Goal: Task Accomplishment & Management: Use online tool/utility

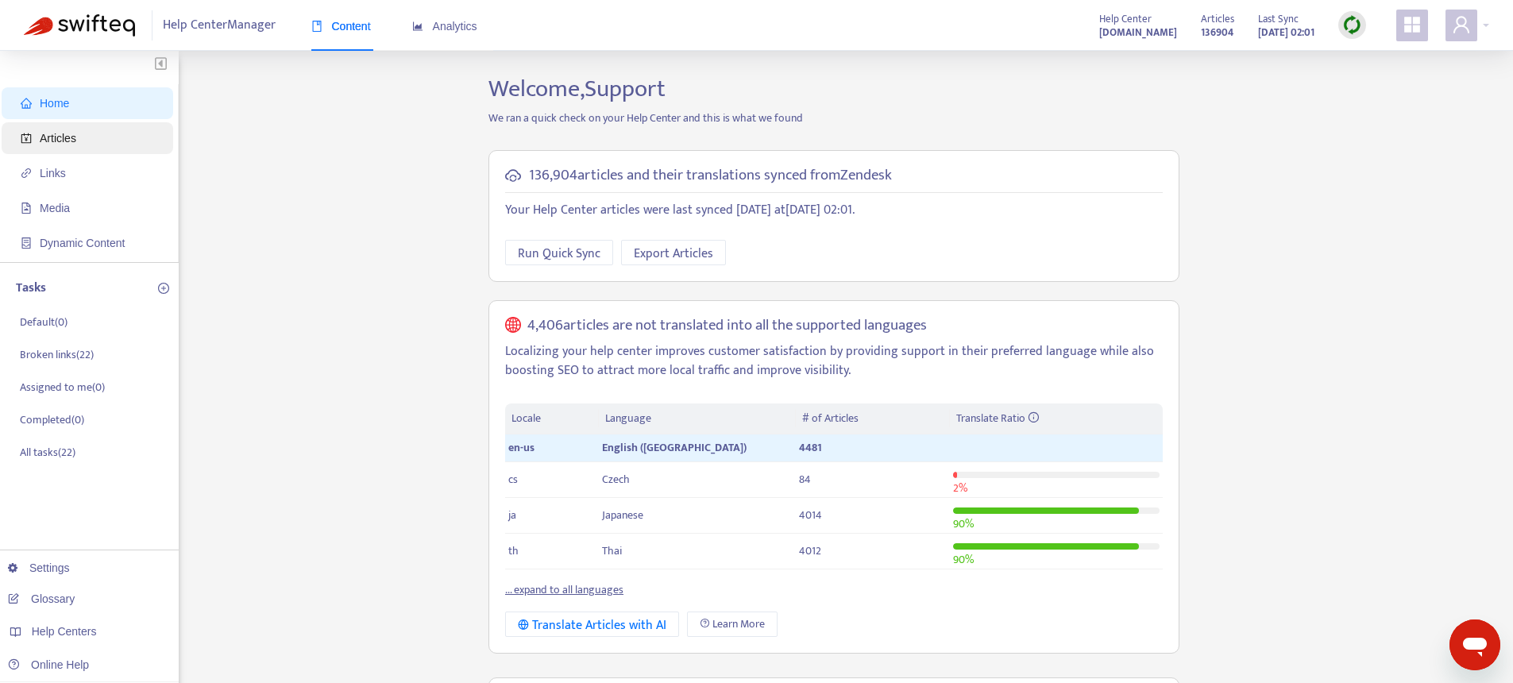
click at [75, 144] on span "Articles" at bounding box center [58, 138] width 37 height 13
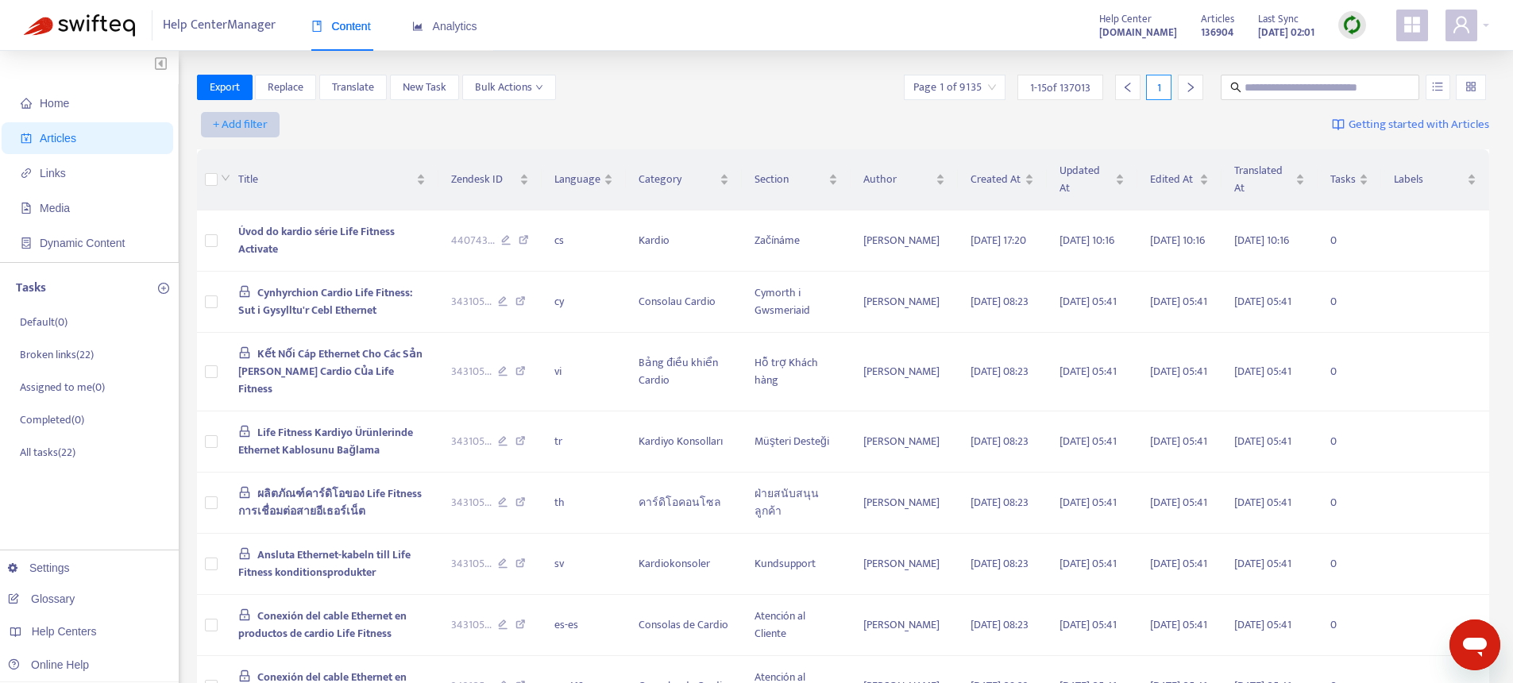
click at [241, 126] on span "+ Add filter" at bounding box center [240, 124] width 55 height 19
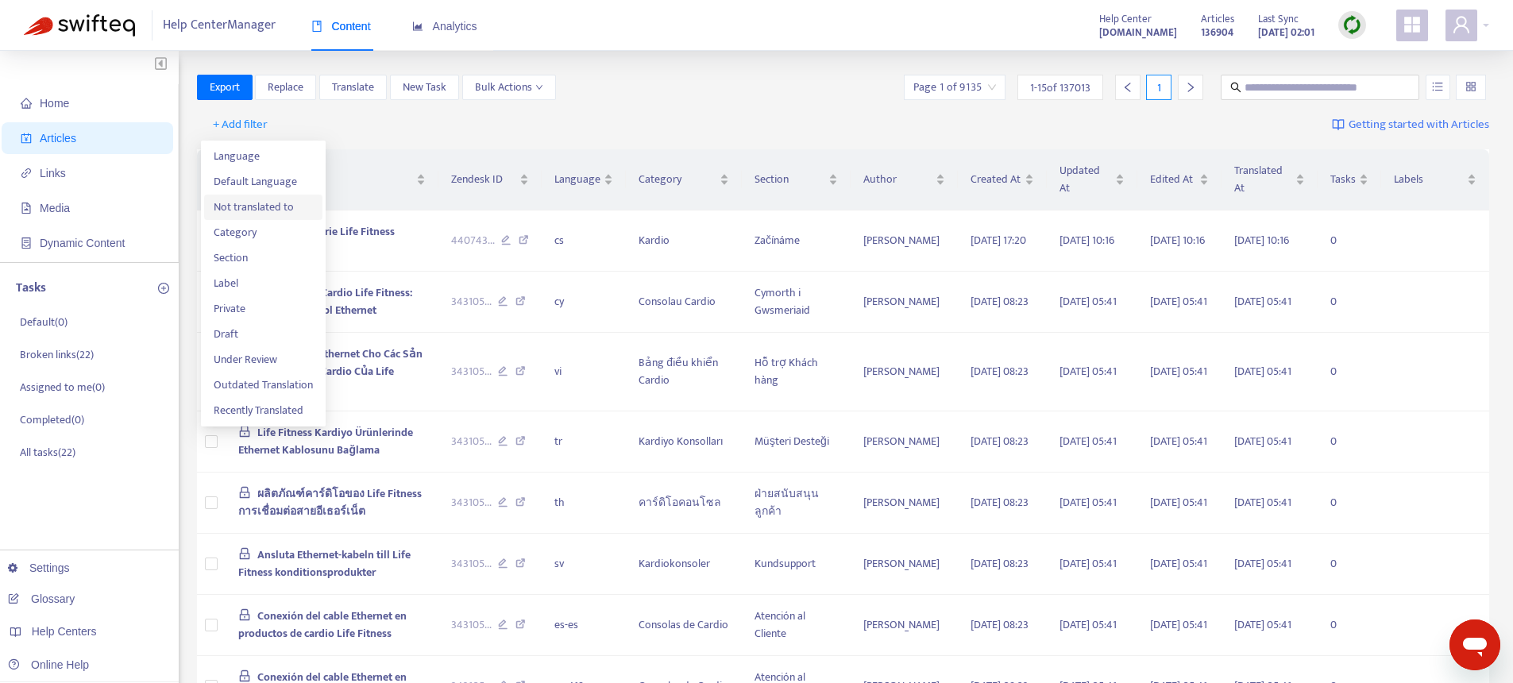
click at [253, 210] on span "Not translated to" at bounding box center [263, 207] width 99 height 17
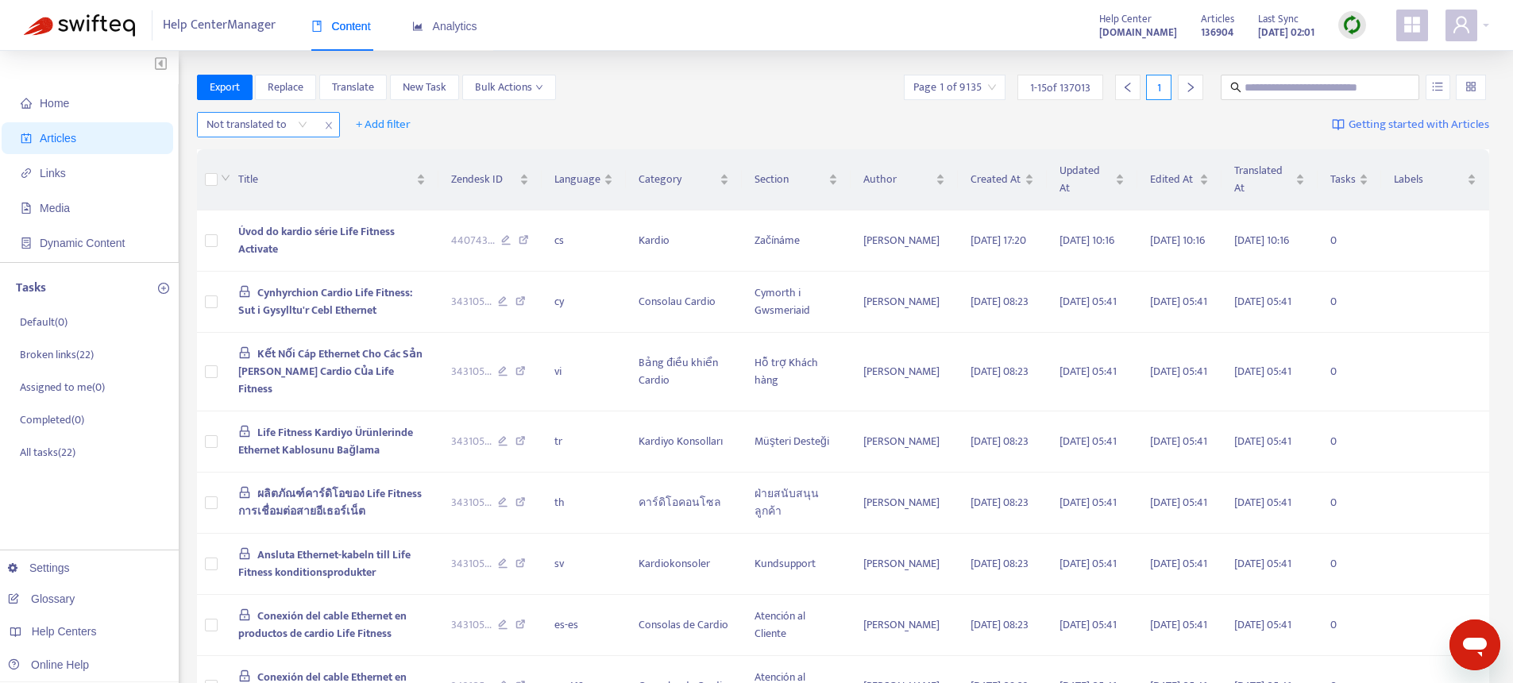
click at [262, 126] on div at bounding box center [249, 124] width 96 height 19
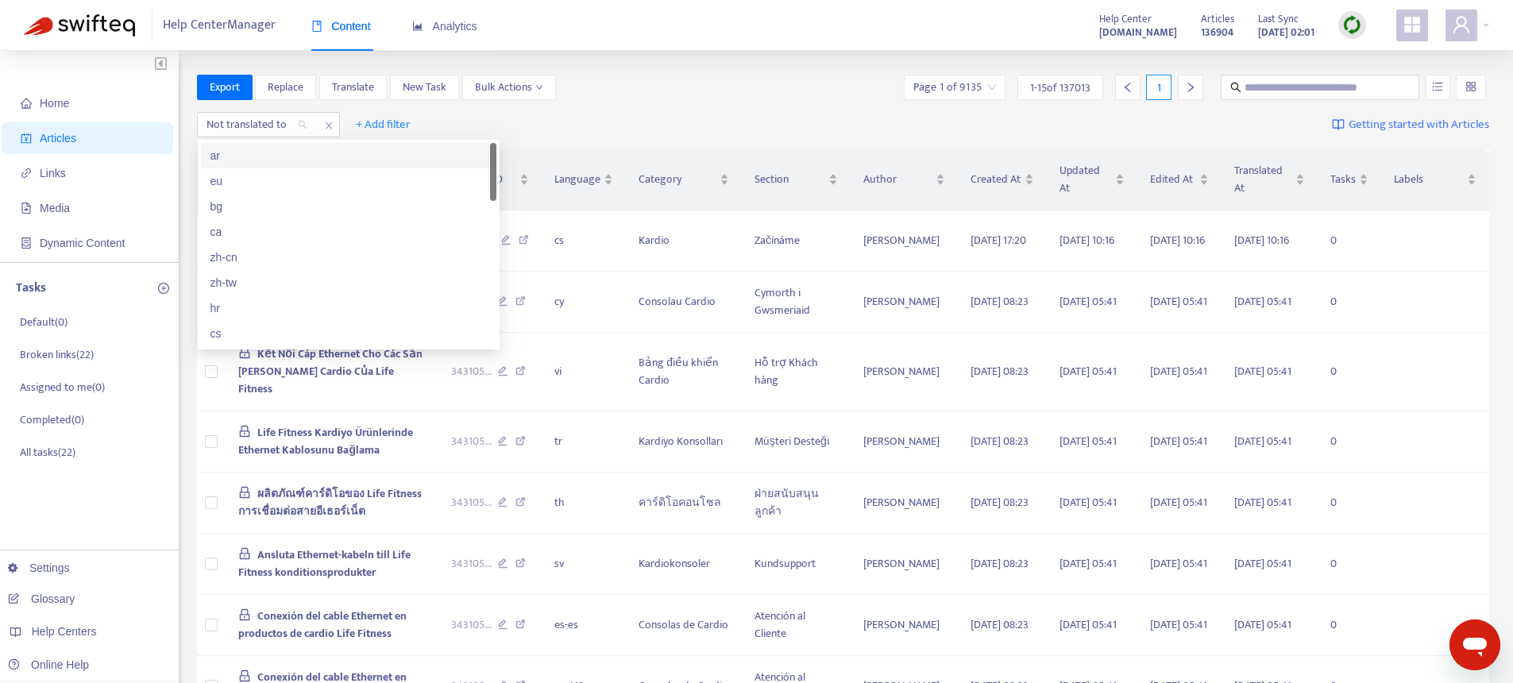
type input "*"
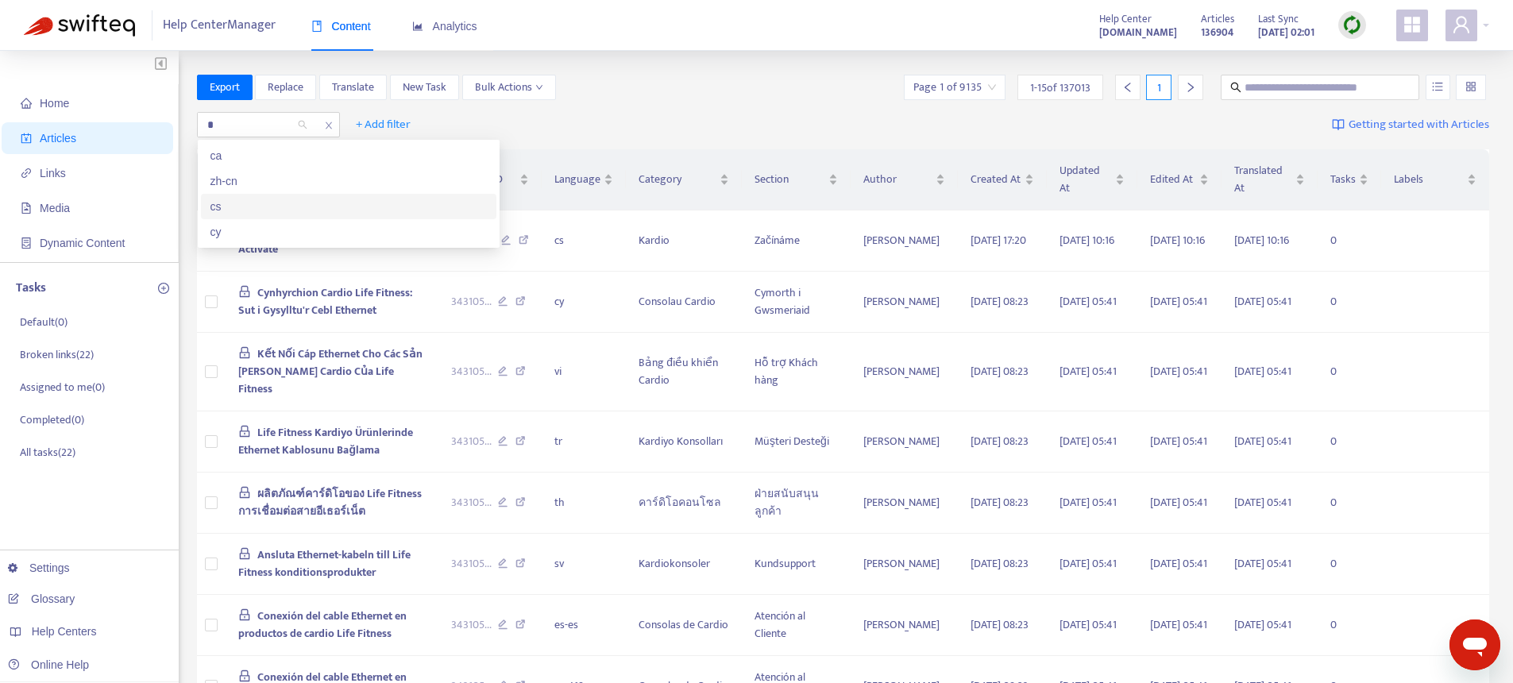
click at [251, 210] on div "cs" at bounding box center [348, 206] width 276 height 17
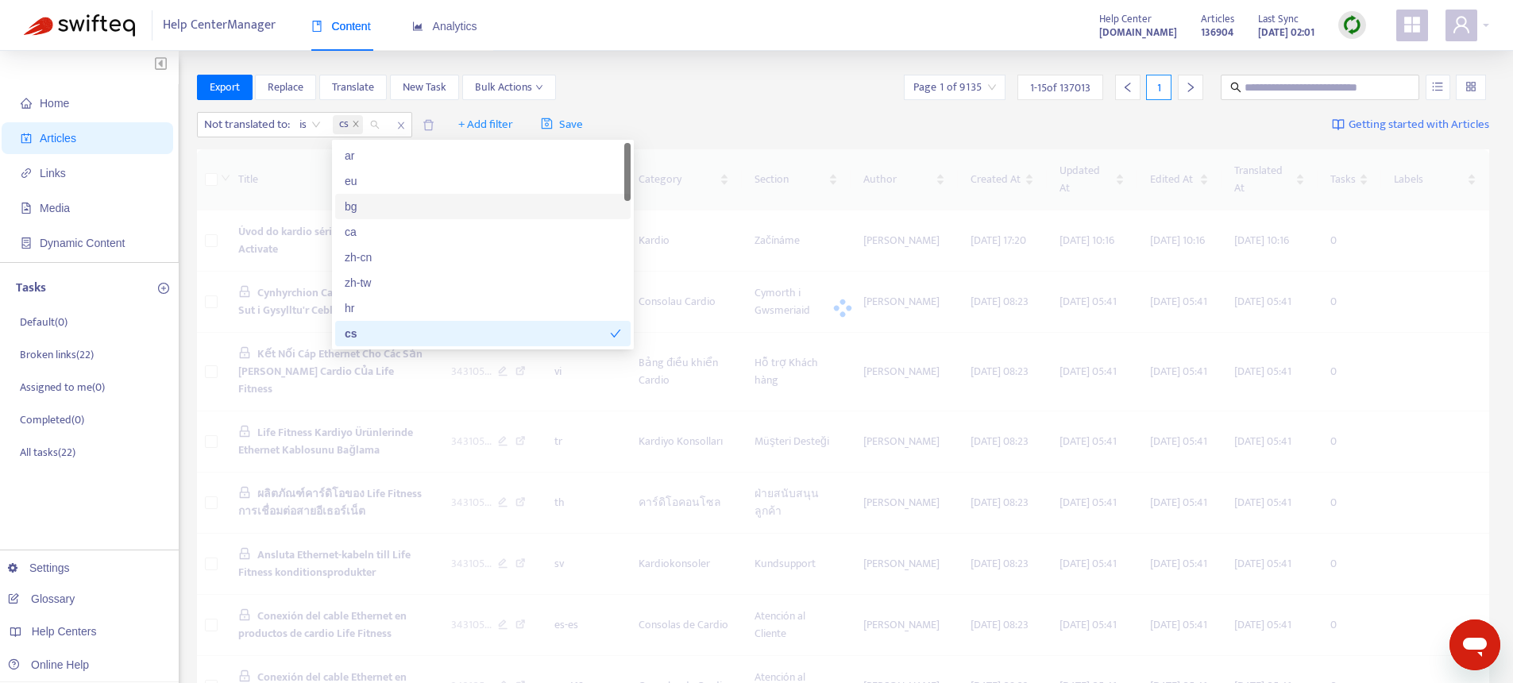
click at [759, 98] on div "Export Replace Translate New Task Bulk Actions Page 1 of 9135 1 - 15 of 137013 1" at bounding box center [843, 87] width 1293 height 25
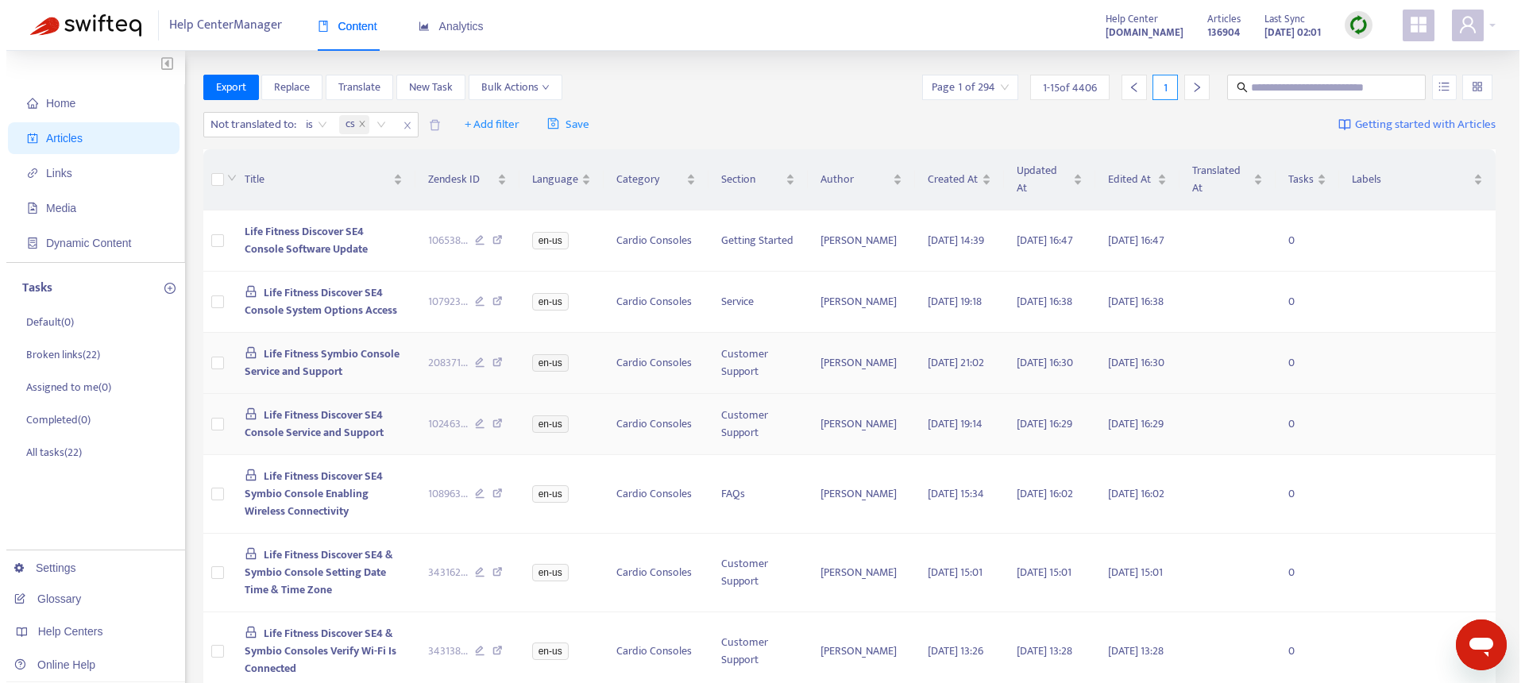
scroll to position [3, 0]
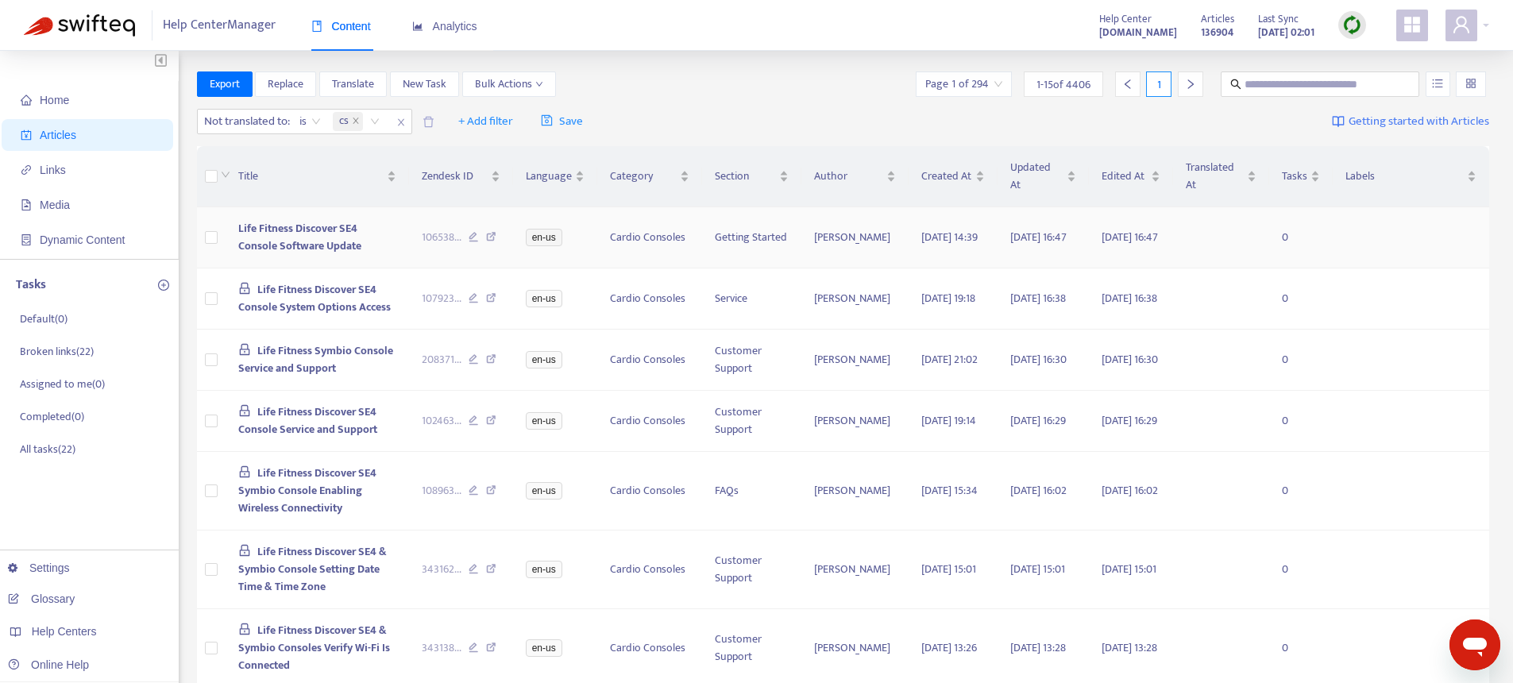
click at [280, 245] on span "Life Fitness Discover SE4 Console Software Update" at bounding box center [299, 237] width 123 height 36
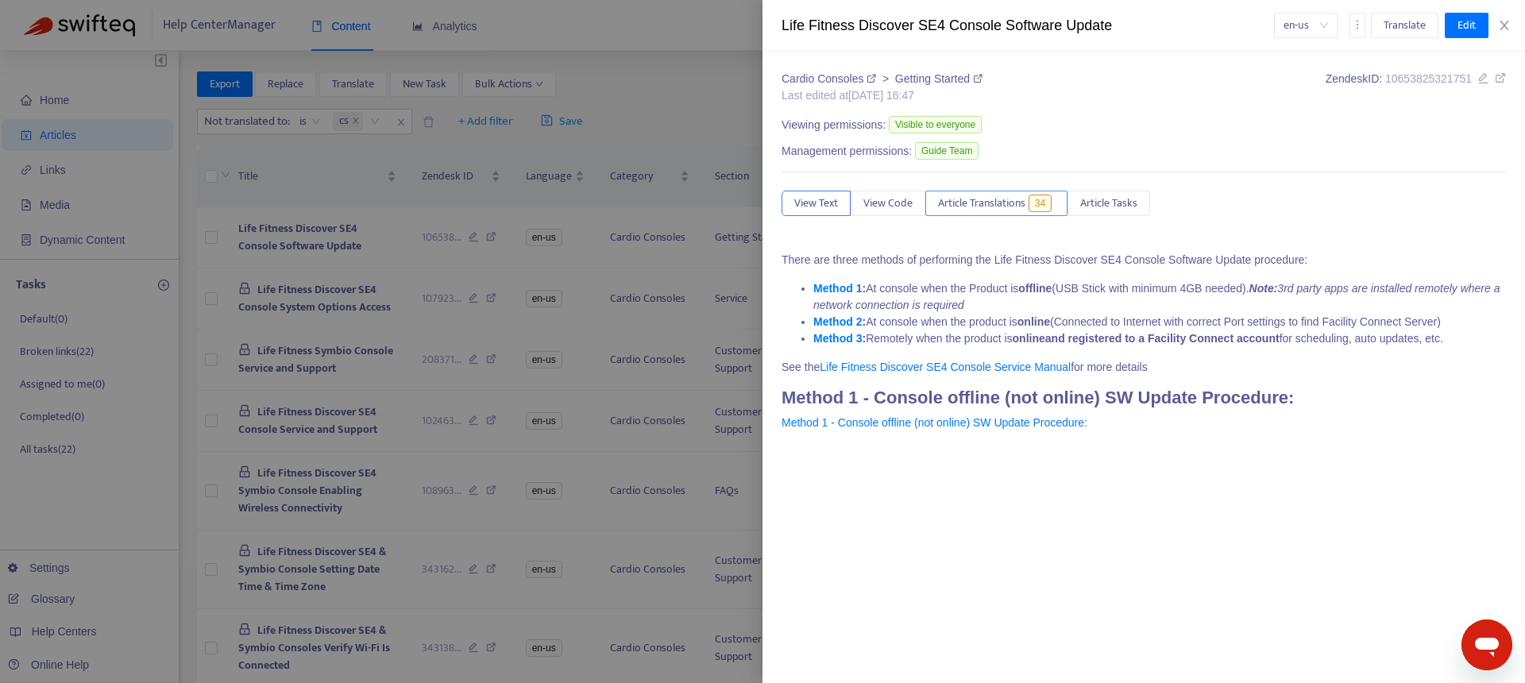
click at [999, 212] on button "Article Translations 34" at bounding box center [996, 203] width 142 height 25
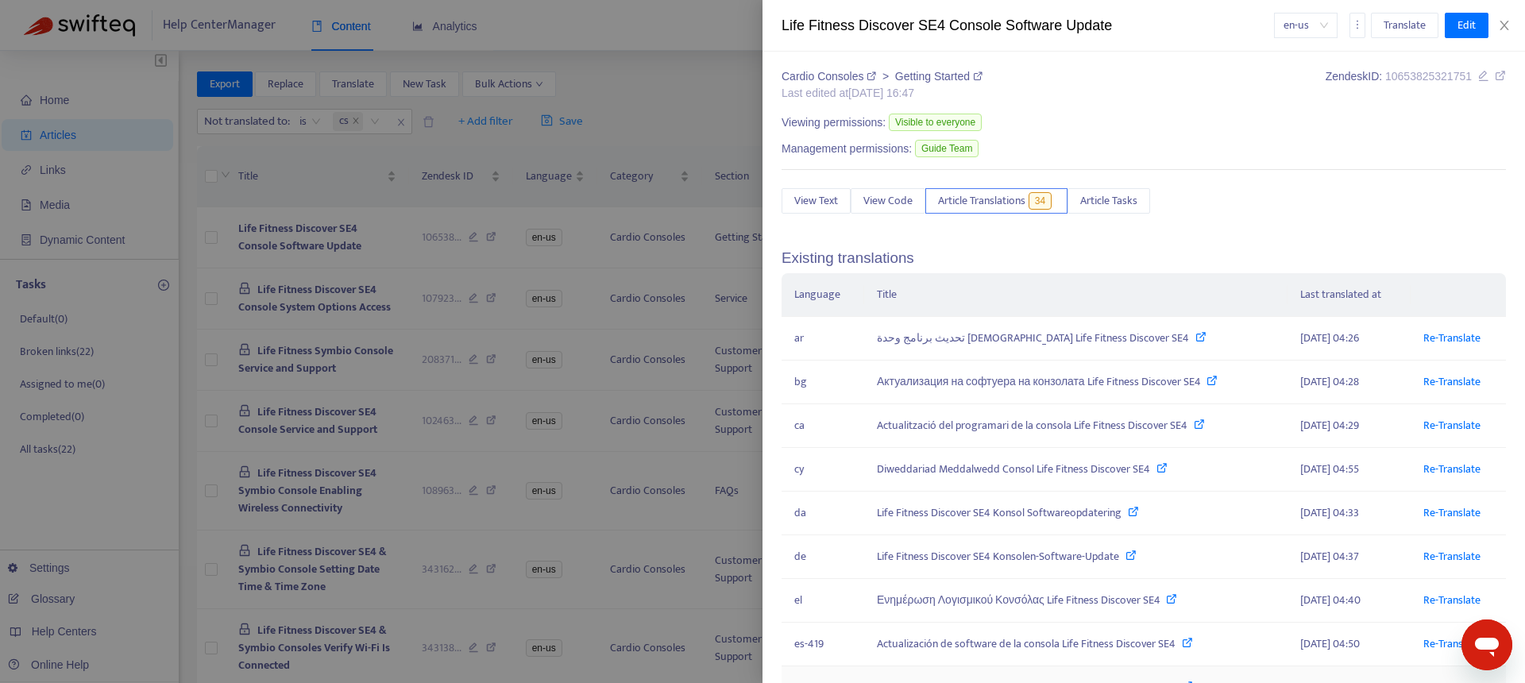
scroll to position [0, 0]
click at [711, 116] on div at bounding box center [762, 341] width 1525 height 683
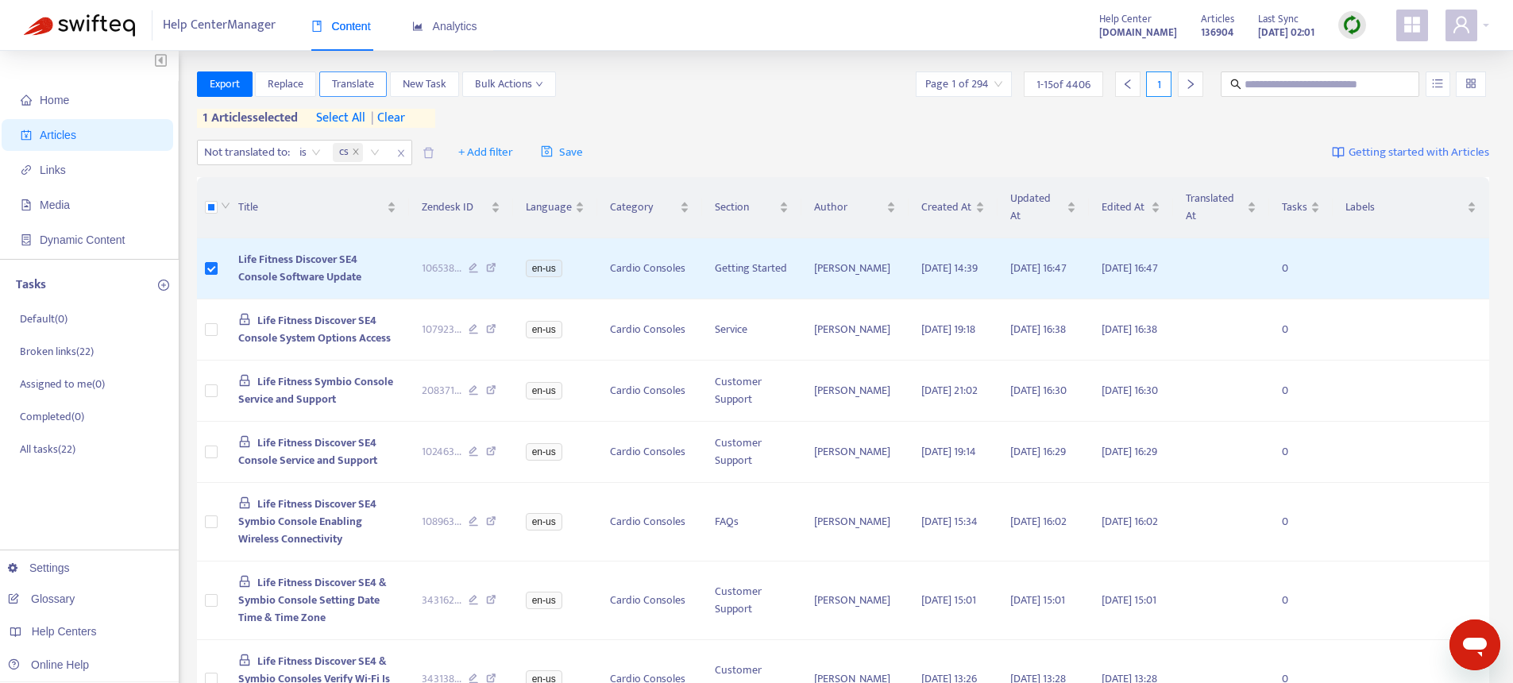
click at [357, 81] on span "Translate" at bounding box center [353, 83] width 42 height 17
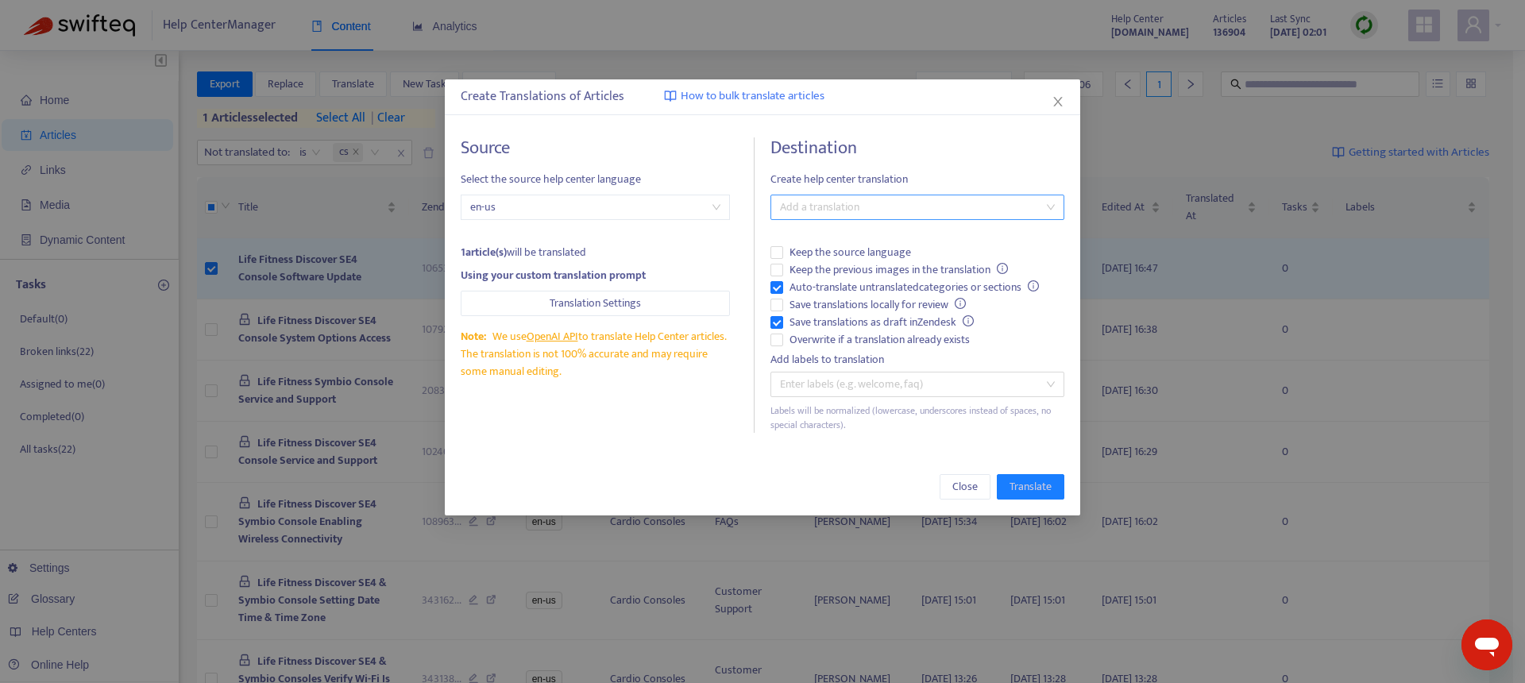
click at [831, 202] on div at bounding box center [909, 207] width 270 height 19
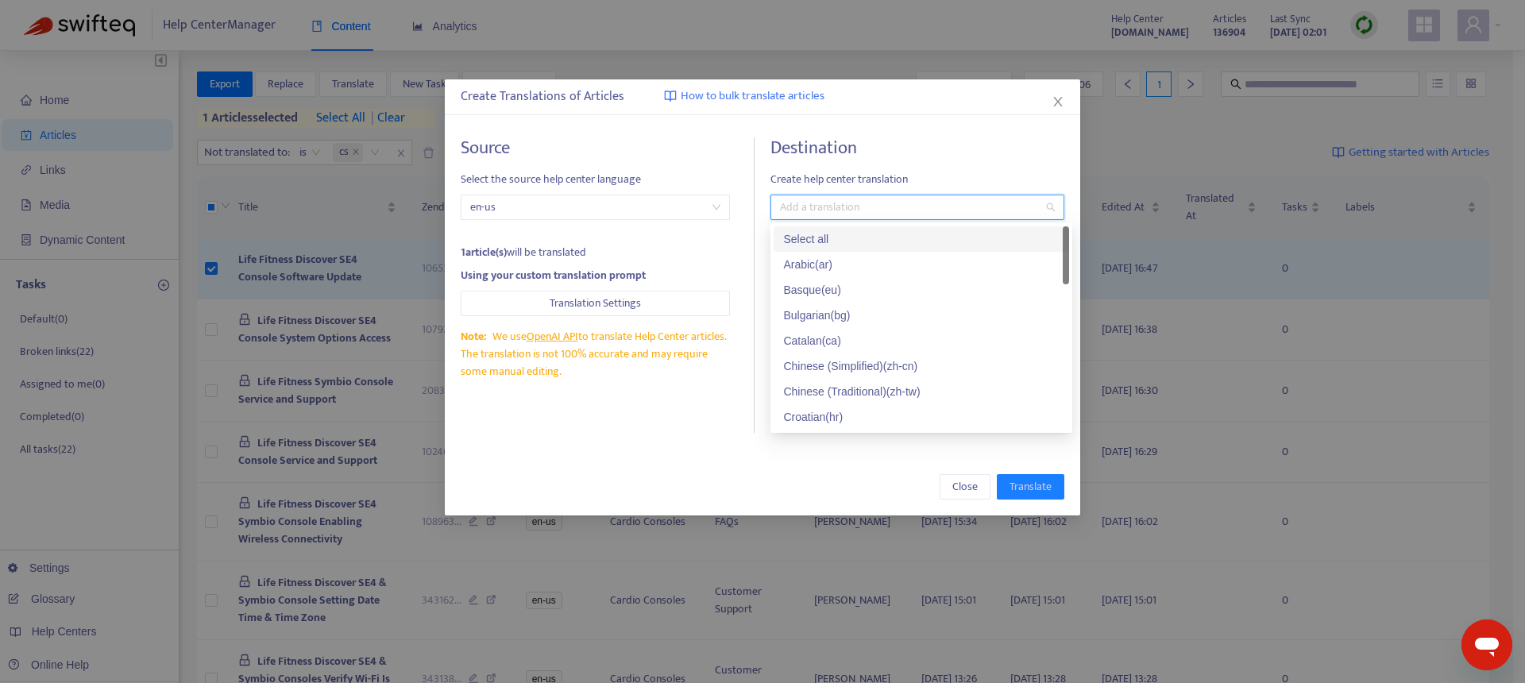
click at [824, 242] on div "Select all" at bounding box center [921, 238] width 276 height 17
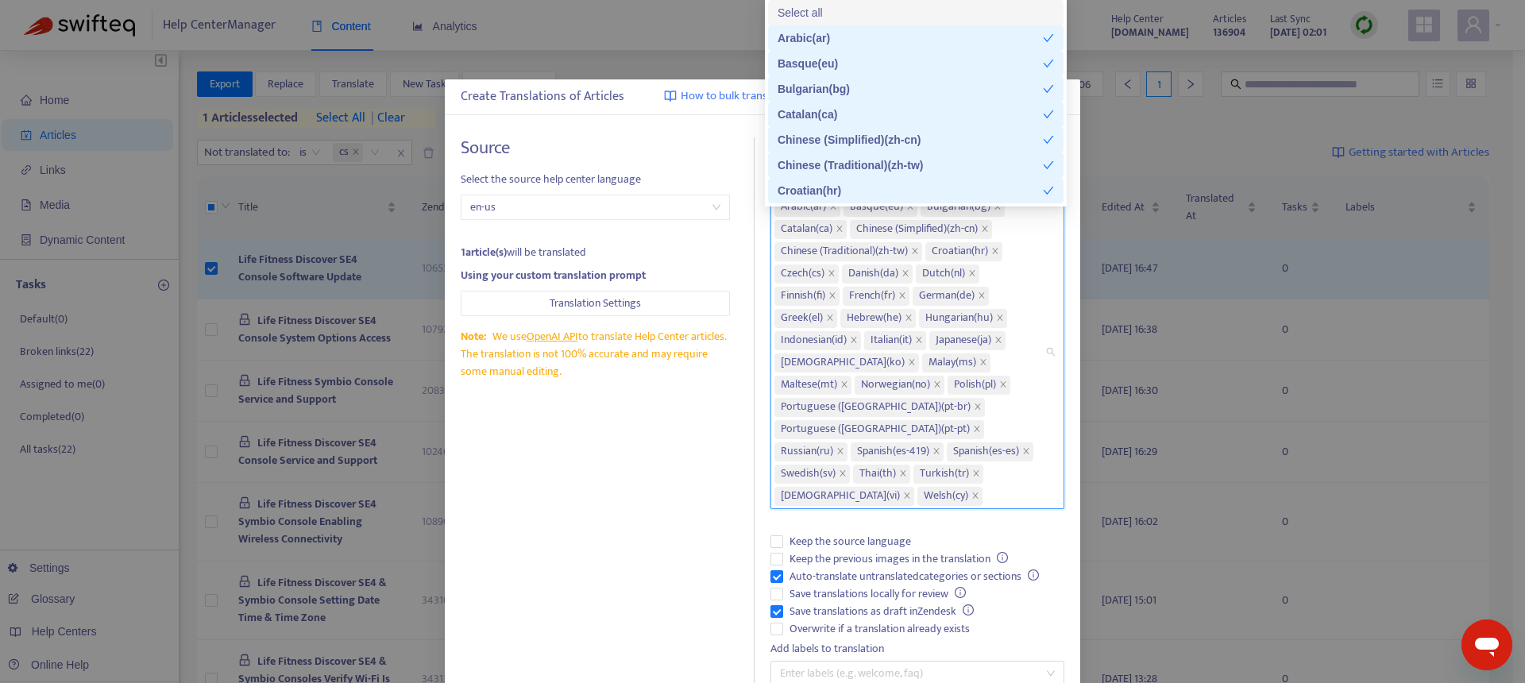
click at [646, 502] on div "Source Select the source help center language en-us 1 article(s) will be transl…" at bounding box center [608, 429] width 294 height 585
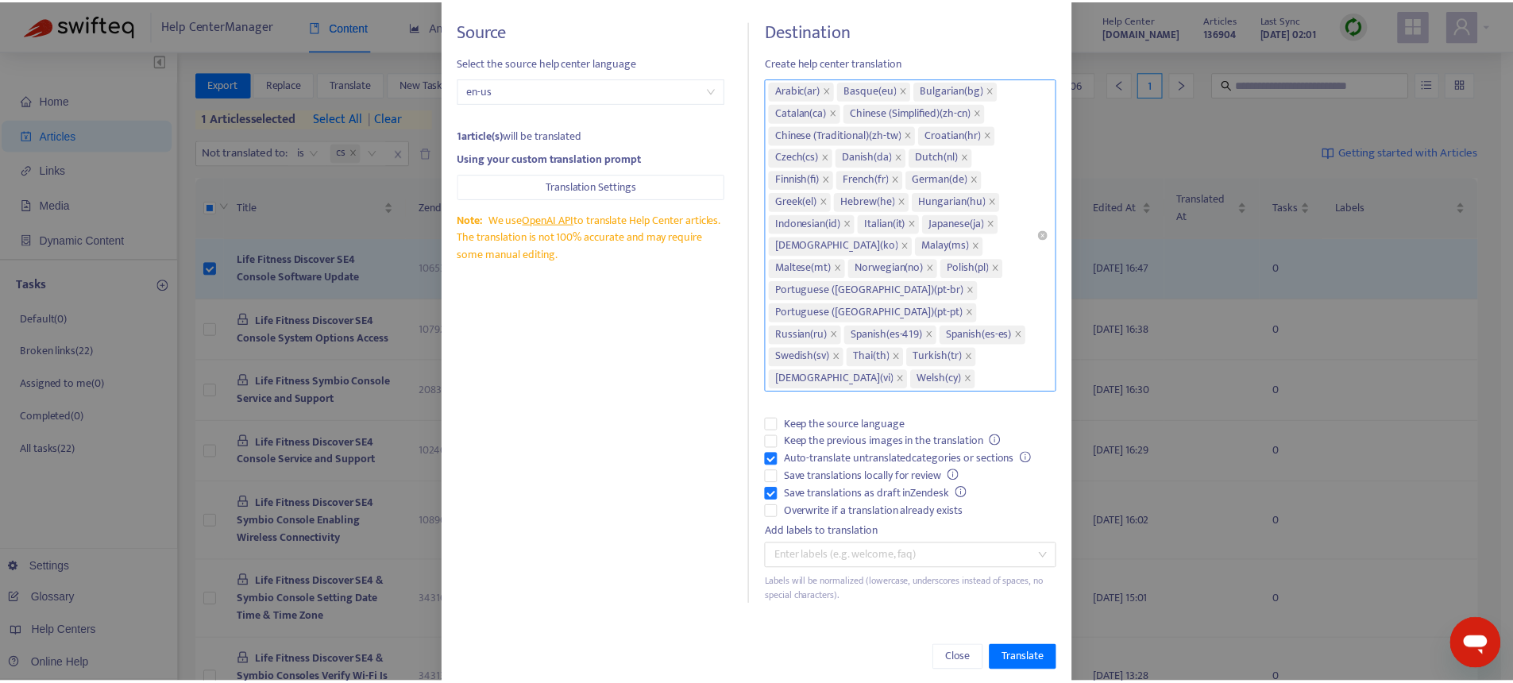
scroll to position [68, 0]
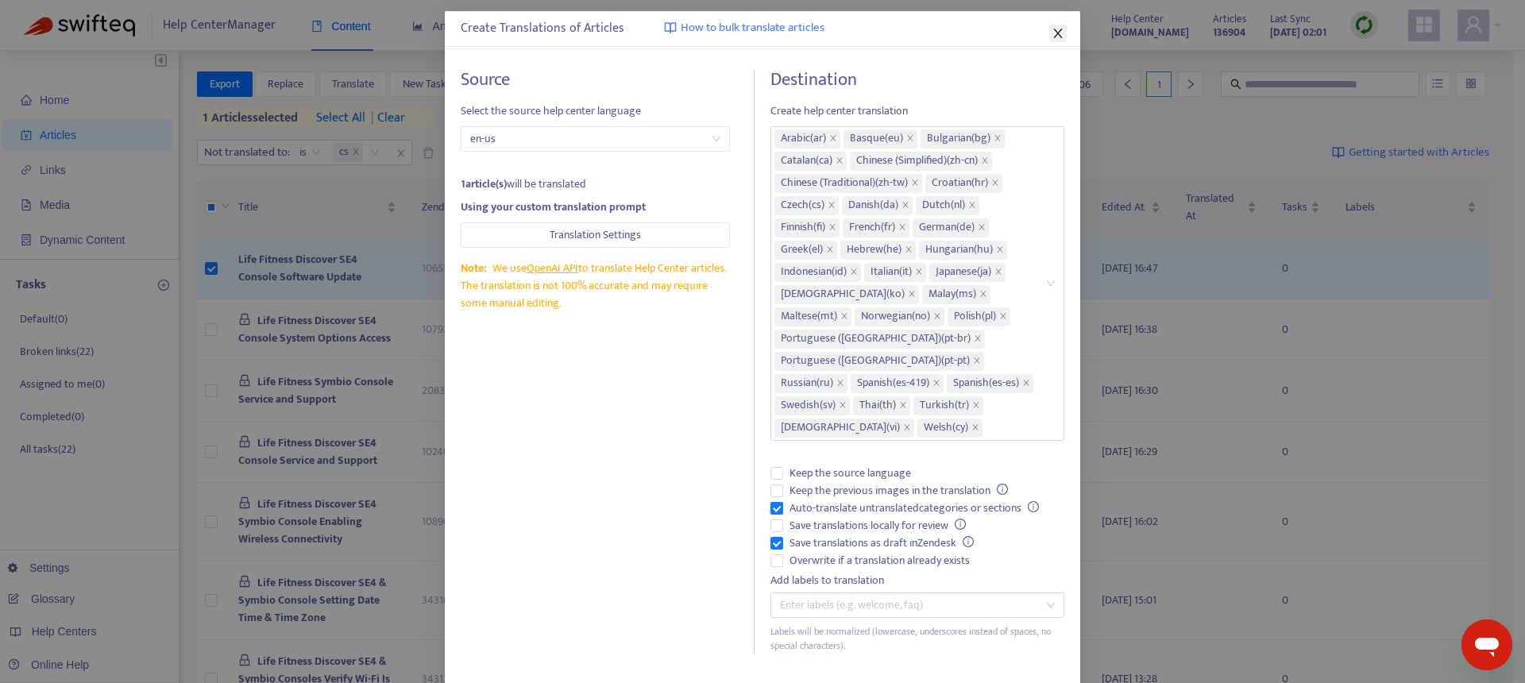
click at [1052, 37] on icon "close" at bounding box center [1058, 33] width 13 height 13
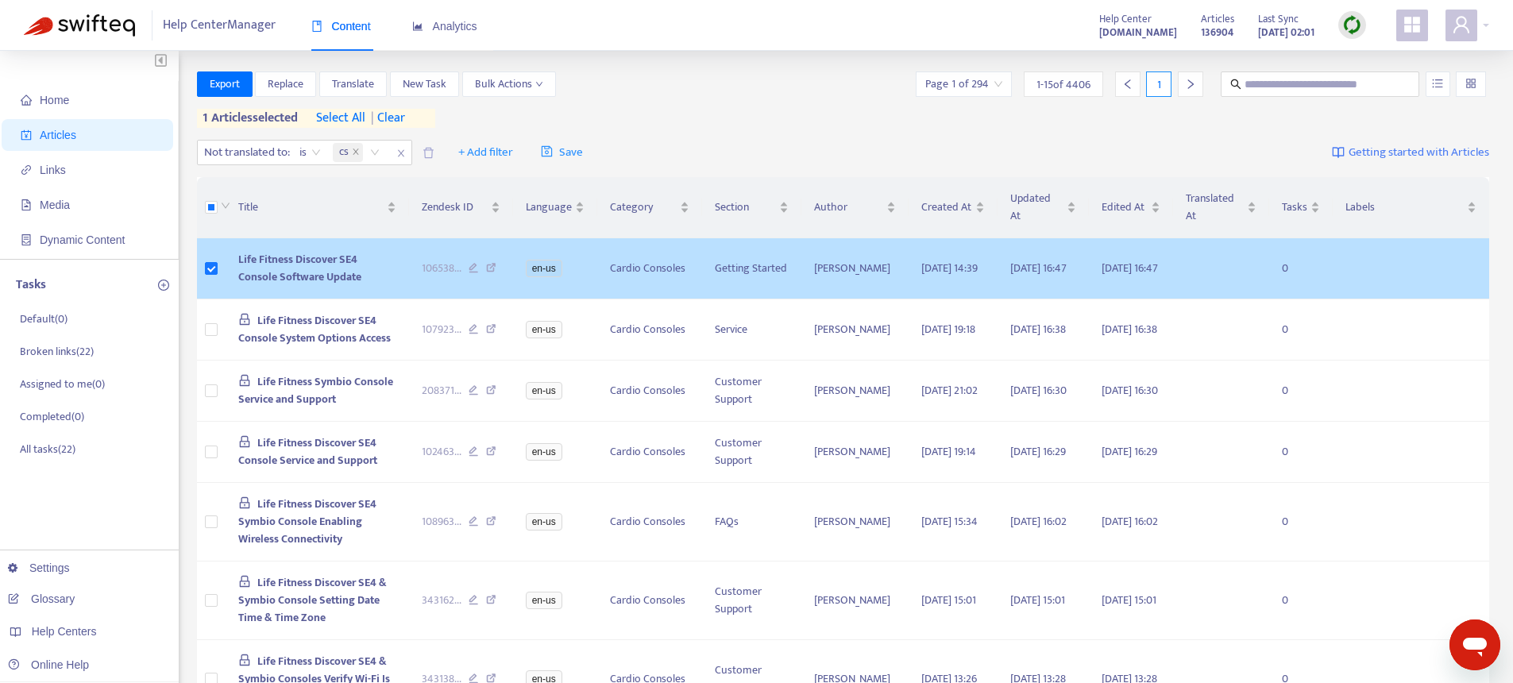
click at [331, 279] on td "Life Fitness Discover SE4 Console Software Update" at bounding box center [317, 268] width 183 height 61
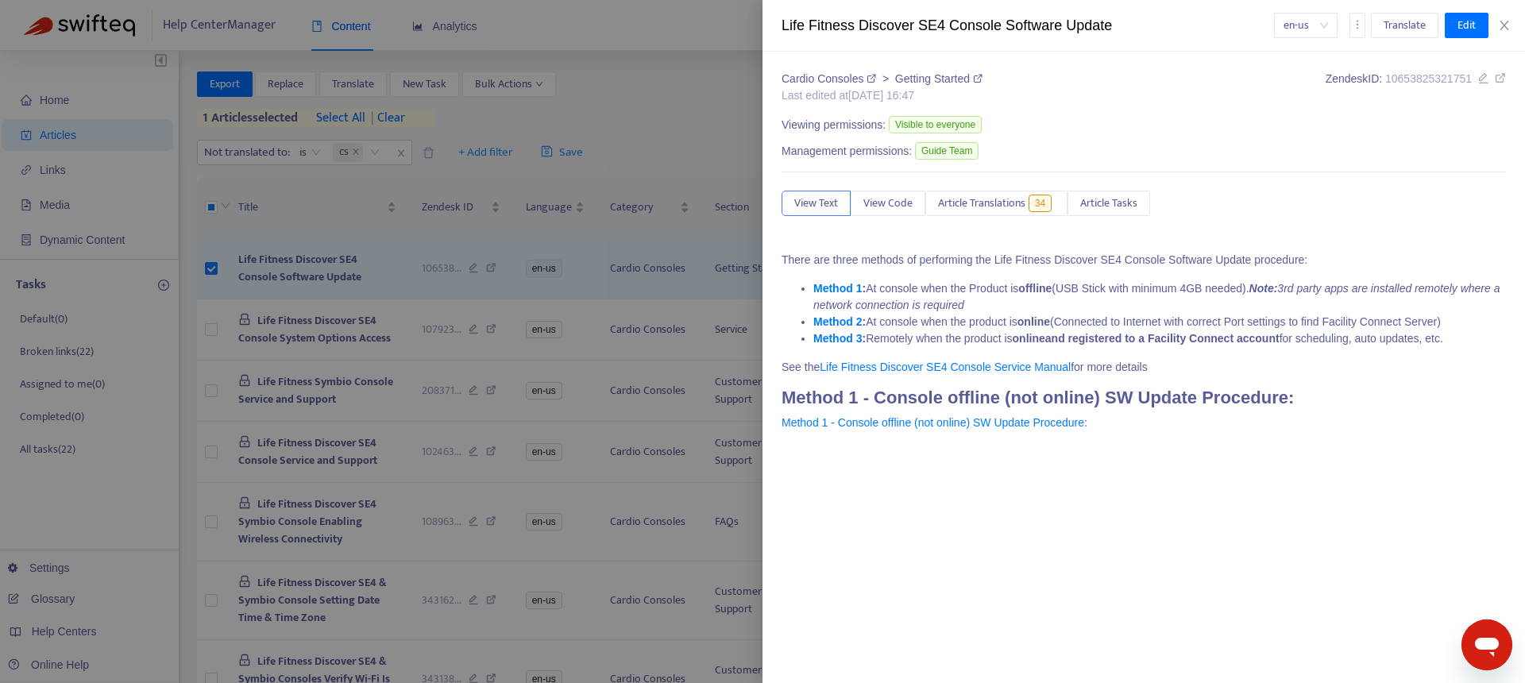
click at [669, 87] on div at bounding box center [762, 341] width 1525 height 683
